Goal: Transaction & Acquisition: Purchase product/service

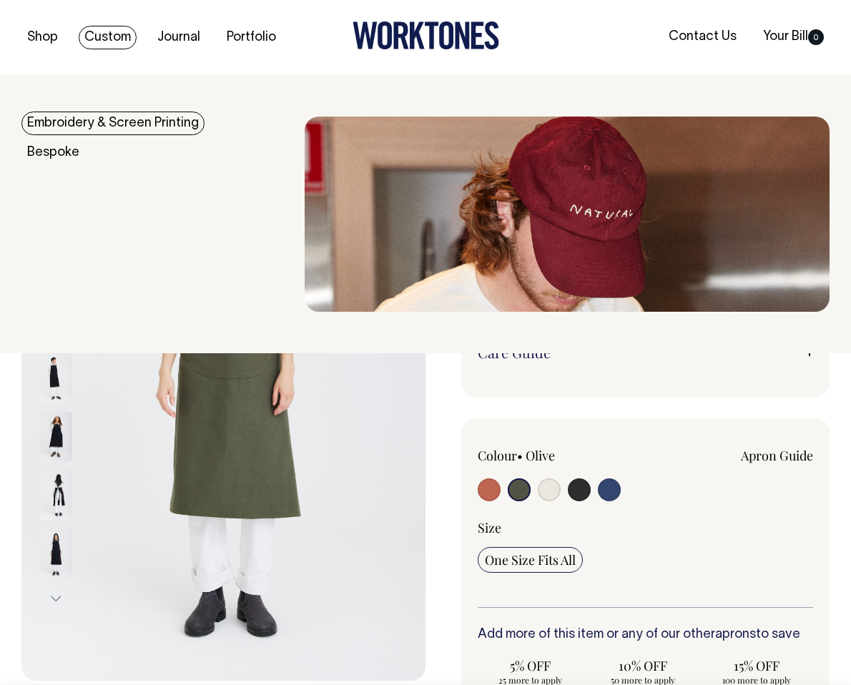
select select "Olive"
